Goal: Navigation & Orientation: Find specific page/section

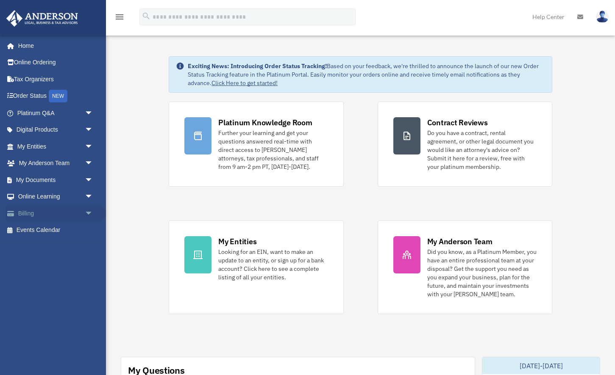
click at [44, 213] on link "Billing arrow_drop_down" at bounding box center [56, 213] width 100 height 17
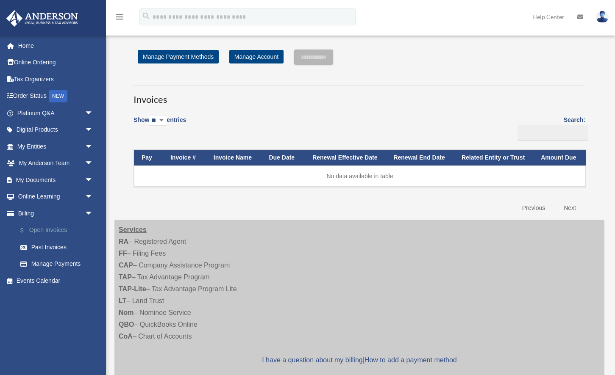
click at [49, 228] on link "$ Open Invoices" at bounding box center [59, 230] width 94 height 17
click at [54, 246] on link "Past Invoices" at bounding box center [59, 247] width 94 height 17
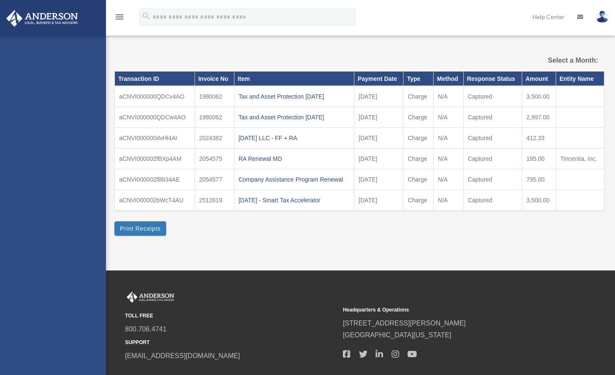
select select
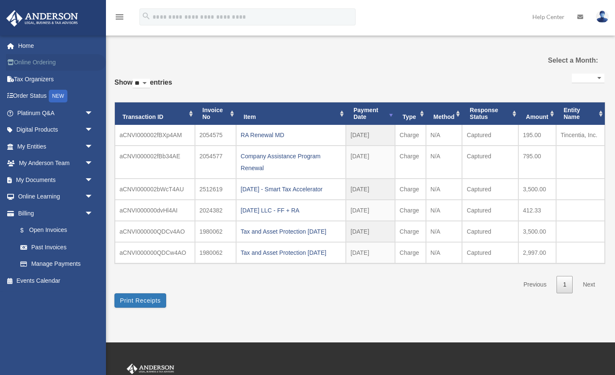
click at [39, 62] on link "Online Ordering" at bounding box center [56, 62] width 100 height 17
select select
click at [34, 80] on link "Tax Organizers" at bounding box center [56, 79] width 100 height 17
select select
click at [38, 97] on link "Order Status NEW" at bounding box center [56, 96] width 100 height 17
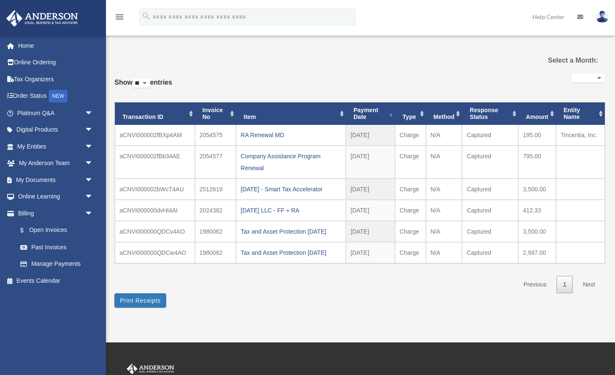
select select
click at [34, 49] on link "Home" at bounding box center [56, 45] width 100 height 17
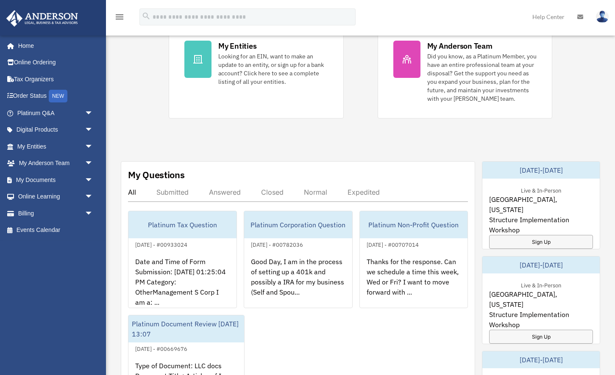
scroll to position [196, 0]
click at [62, 137] on link "Digital Products arrow_drop_down" at bounding box center [56, 130] width 100 height 17
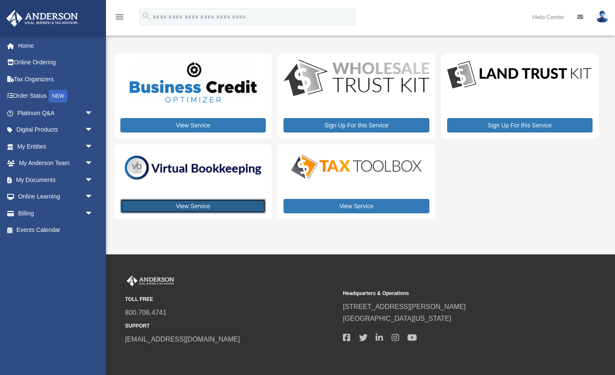
click at [229, 206] on link "View Service" at bounding box center [192, 206] width 145 height 14
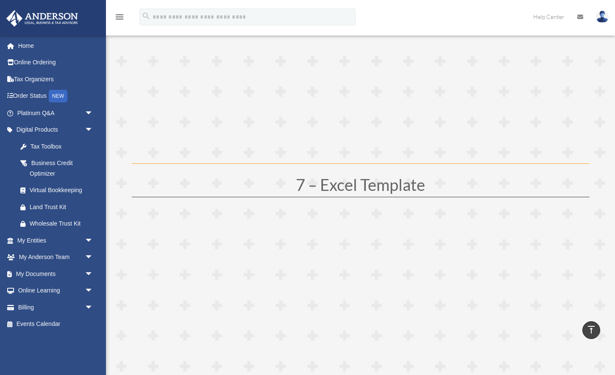
scroll to position [1625, 0]
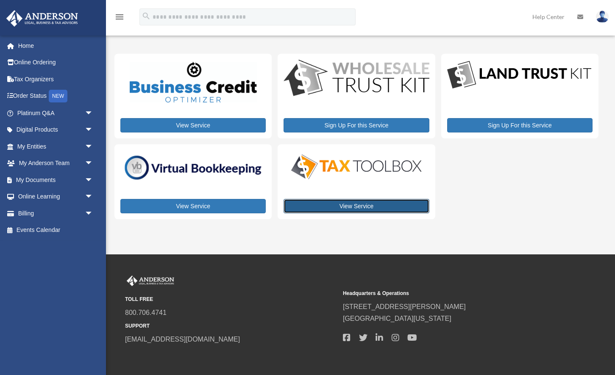
click at [351, 209] on link "View Service" at bounding box center [355, 206] width 145 height 14
